Goal: Transaction & Acquisition: Purchase product/service

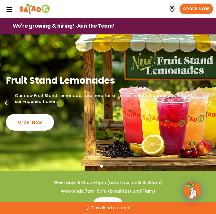
click at [7, 9] on icon at bounding box center [9, 9] width 7 height 7
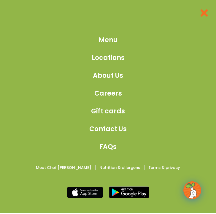
click at [110, 34] on div "Menu Locations About Us Careers Gift cards Contact Us FAQs Meet Chef Patino Nut…" at bounding box center [108, 106] width 216 height 214
click at [112, 37] on span "Menu" at bounding box center [107, 40] width 19 height 10
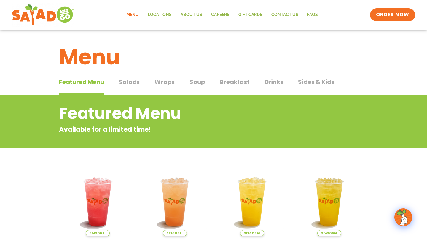
click at [122, 81] on span "Salads" at bounding box center [129, 81] width 21 height 9
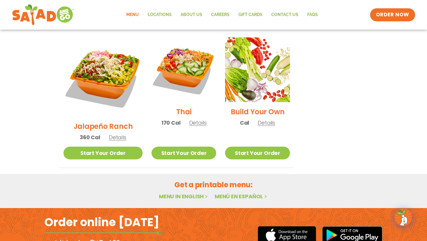
scroll to position [447, 0]
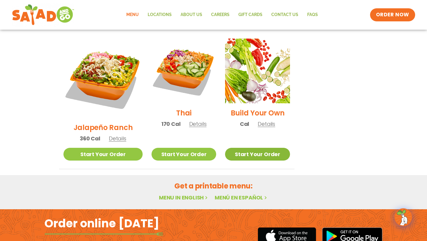
click at [215, 148] on link "Start Your Order" at bounding box center [257, 154] width 65 height 13
